Goal: Information Seeking & Learning: Learn about a topic

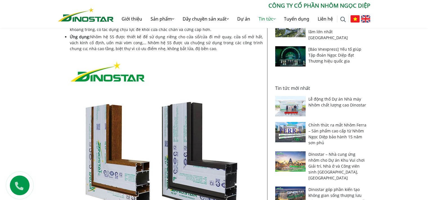
scroll to position [158, 0]
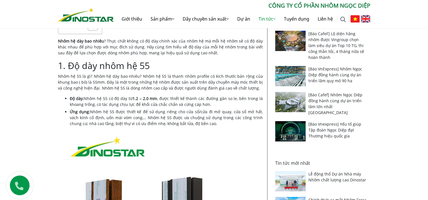
click at [205, 86] on p "Nhôm hệ 55 là gì? Nhôm hệ dày bao nhiêu? Nhôm hệ 55 là thanh nhôm profile có …" at bounding box center [160, 82] width 205 height 18
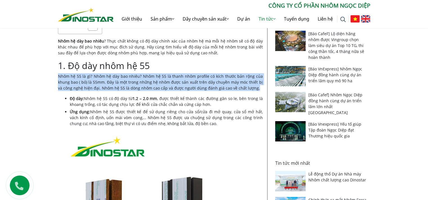
click at [205, 86] on p "Nhôm hệ 55 là gì? Nhôm hệ dày bao nhiêu? Nhôm hệ 55 là thanh nhôm profile có …" at bounding box center [160, 82] width 205 height 18
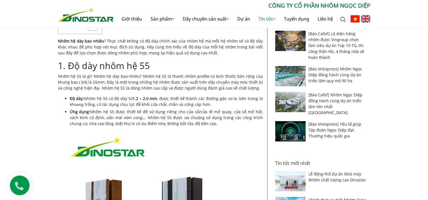
click at [221, 109] on li "Ứng dụng: Nhôm hệ 55 được thiết kế để sử dụng riêng cho cửa sổ/cửa đi mở quay, …" at bounding box center [166, 118] width 193 height 18
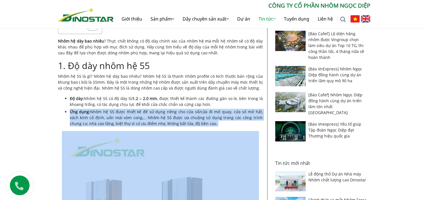
click at [221, 109] on li "Ứng dụng: Nhôm hệ 55 được thiết kế để sử dụng riêng cho cửa sổ/cửa đi mở quay, …" at bounding box center [166, 118] width 193 height 18
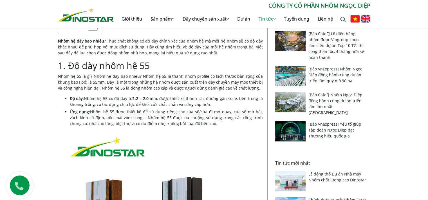
click at [219, 103] on li "Độ dày: Nhôm hệ 55 có độ dày từ 1.2 – 2.0 mm , được thiết kế thành các đường gâ…" at bounding box center [166, 101] width 193 height 12
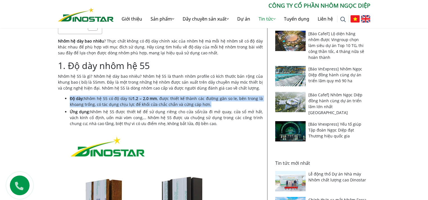
click at [219, 103] on li "Độ dày: Nhôm hệ 55 có độ dày từ 1.2 – 2.0 mm , được thiết kế thành các đường gâ…" at bounding box center [166, 101] width 193 height 12
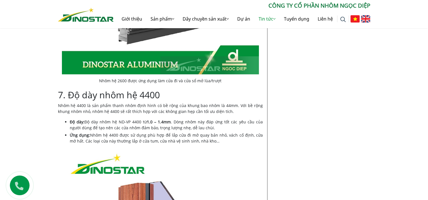
scroll to position [1811, 0]
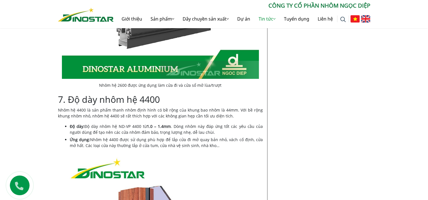
click at [215, 107] on p "Nhôm hệ 4400 là sản phẩm thanh nhôm định hình có bề rộng của khung bao nhôm là …" at bounding box center [160, 113] width 205 height 12
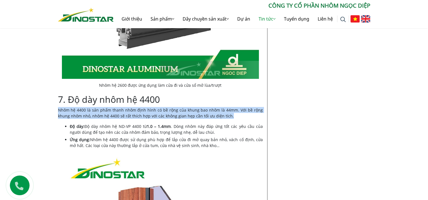
click at [215, 107] on p "Nhôm hệ 4400 là sản phẩm thanh nhôm định hình có bề rộng của khung bao nhôm là …" at bounding box center [160, 113] width 205 height 12
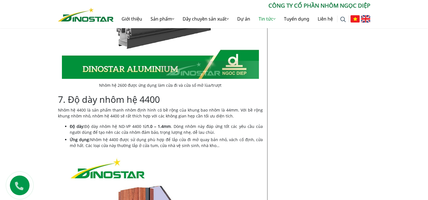
click at [192, 123] on li "Độ dày: Độ dày nhôm hệ ND-VP 4400 từ 1.0 – 1.4mm . Dòng nhôm này đáp ứng tốt cá…" at bounding box center [166, 129] width 193 height 12
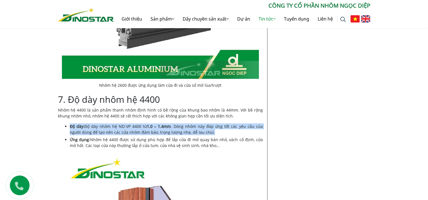
click at [192, 123] on li "Độ dày: Độ dày nhôm hệ ND-VP 4400 từ 1.0 – 1.4mm . Dòng nhôm này đáp ứng tốt cá…" at bounding box center [166, 129] width 193 height 12
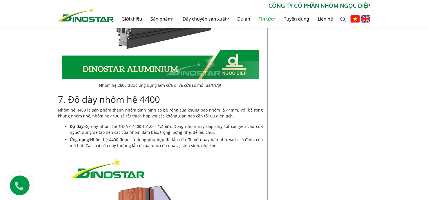
click at [208, 107] on p "Nhôm hệ 4400 là sản phẩm thanh nhôm định hình có bề rộng của khung bao nhôm là …" at bounding box center [160, 113] width 205 height 12
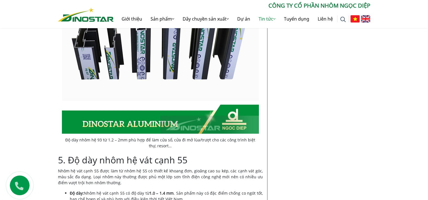
scroll to position [1427, 0]
